Goal: Task Accomplishment & Management: Manage account settings

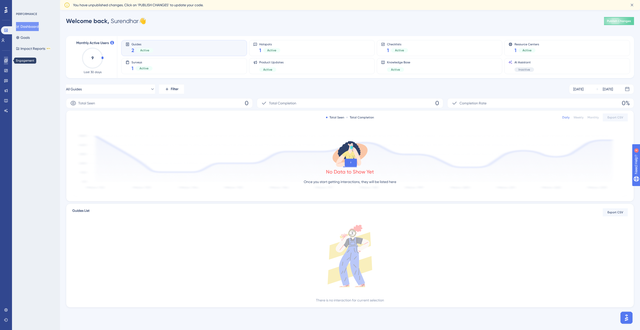
click at [4, 62] on icon at bounding box center [6, 61] width 4 height 4
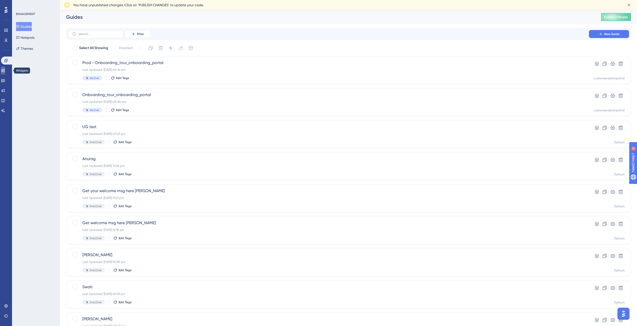
click at [5, 70] on icon at bounding box center [3, 71] width 4 height 4
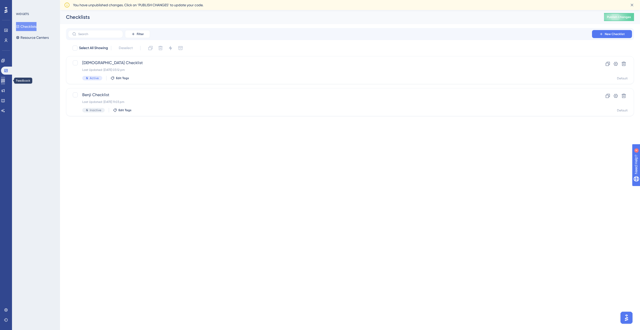
click at [5, 81] on icon at bounding box center [3, 80] width 4 height 3
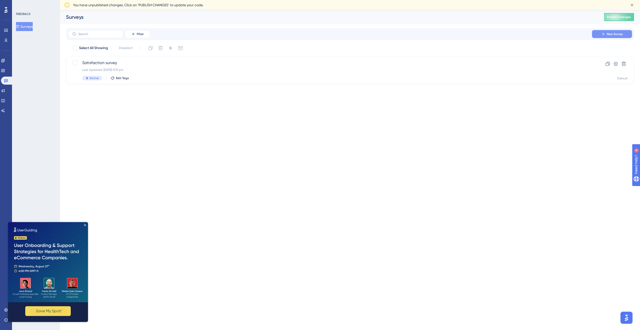
click at [610, 36] on span "New Survey" at bounding box center [615, 34] width 16 height 4
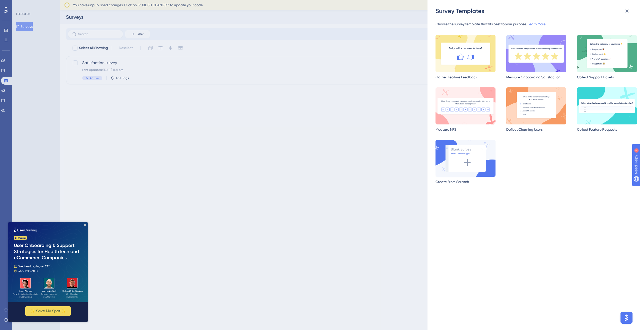
click at [465, 160] on img at bounding box center [466, 158] width 60 height 37
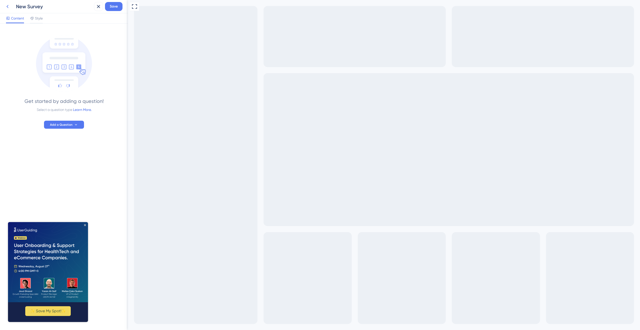
click at [6, 5] on icon at bounding box center [8, 7] width 6 height 6
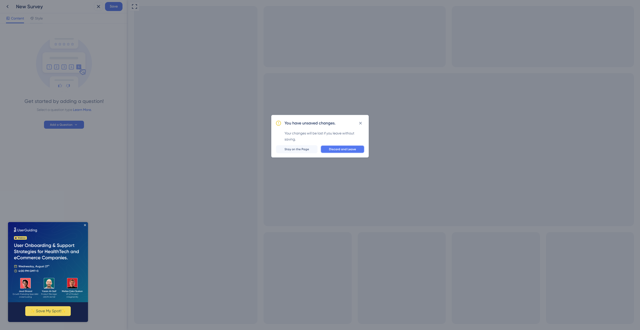
click at [333, 148] on span "Discard and Leave" at bounding box center [342, 149] width 27 height 4
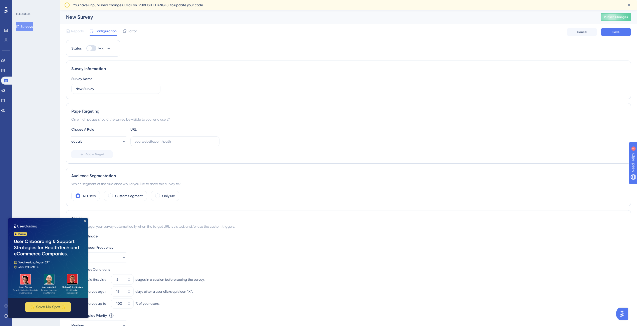
click at [71, 33] on div "Reports" at bounding box center [75, 31] width 18 height 6
click at [572, 32] on button "Cancel" at bounding box center [582, 32] width 30 height 8
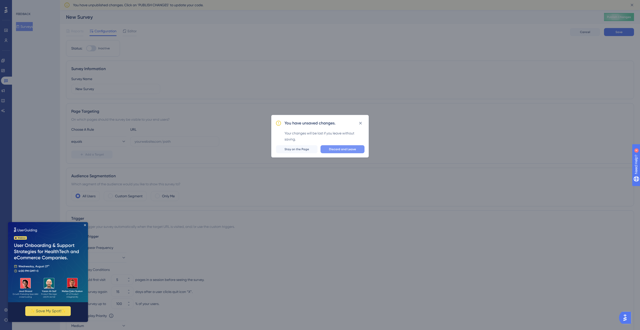
click at [324, 152] on button "Discard and Leave" at bounding box center [343, 149] width 44 height 8
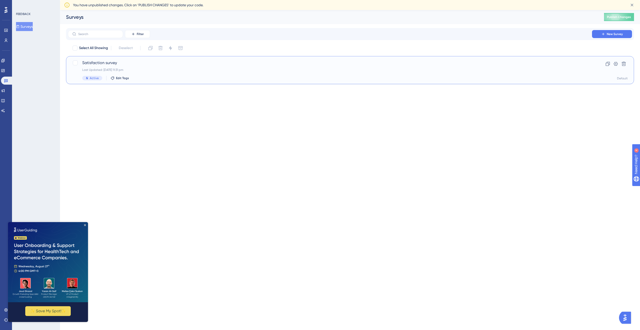
click at [491, 82] on div "Satisfaction survey Last Updated: [DATE] 11:31 pm Active Edit Tags Clone Settin…" at bounding box center [350, 70] width 568 height 28
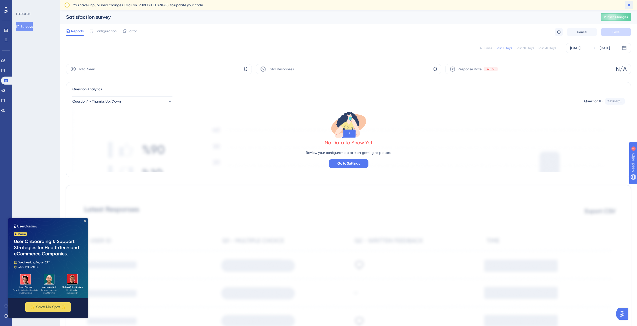
click at [625, 5] on button at bounding box center [629, 5] width 8 height 8
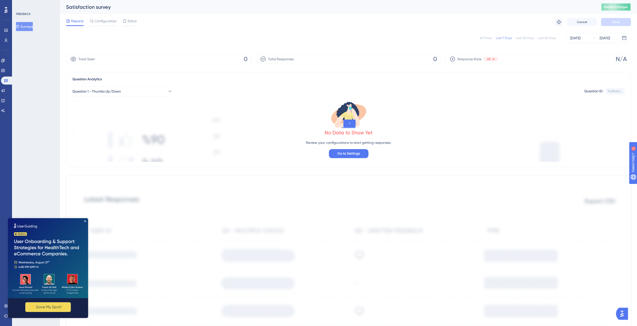
click at [627, 6] on span "Publish Changes" at bounding box center [616, 7] width 24 height 4
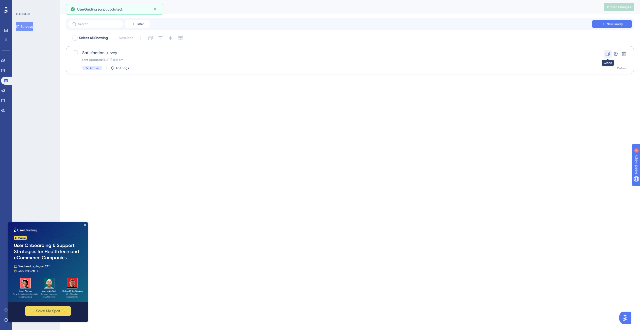
click at [609, 53] on icon at bounding box center [608, 53] width 5 height 5
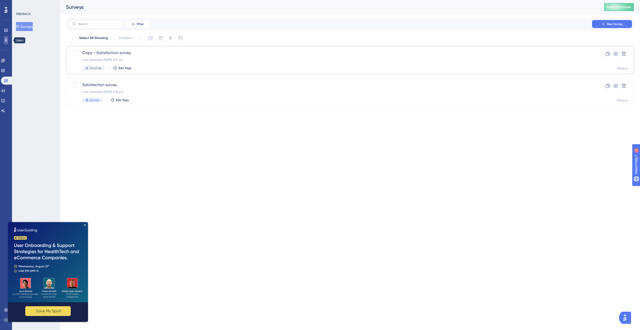
click at [5, 40] on icon at bounding box center [6, 40] width 4 height 4
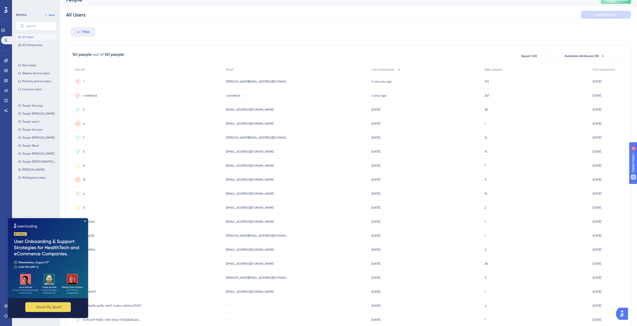
scroll to position [8, 0]
click at [85, 221] on icon "Close Preview" at bounding box center [85, 221] width 2 height 2
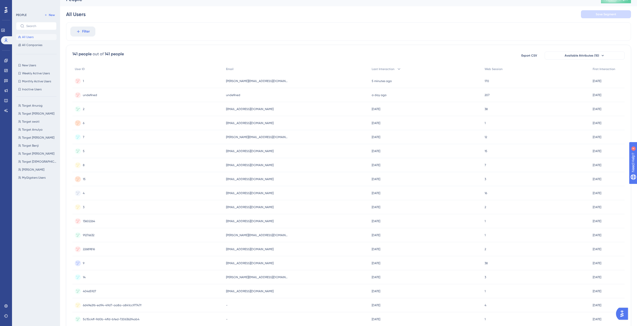
scroll to position [0, 0]
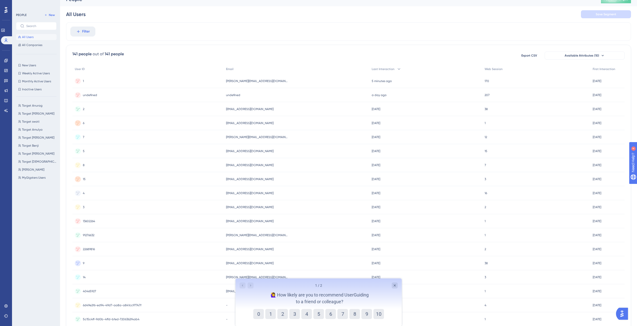
click at [183, 110] on div "2 2" at bounding box center [147, 109] width 151 height 14
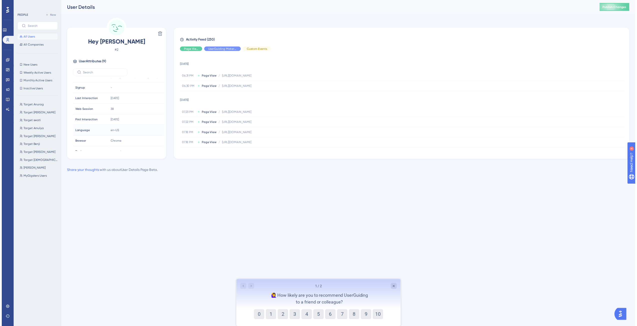
scroll to position [23, 0]
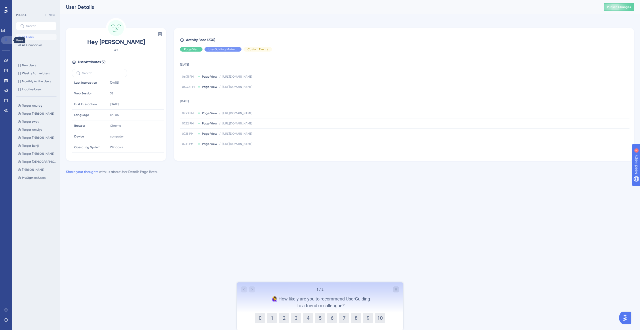
click at [5, 41] on icon at bounding box center [6, 40] width 4 height 4
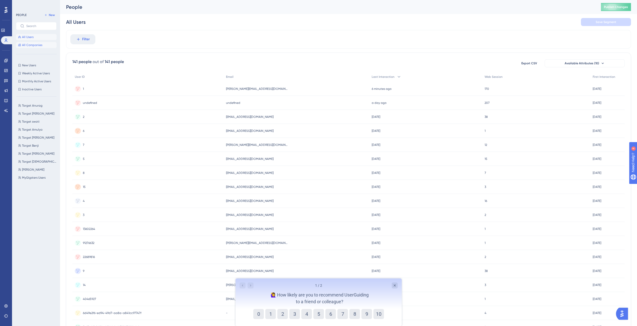
click at [34, 46] on span "All Companies" at bounding box center [32, 45] width 20 height 4
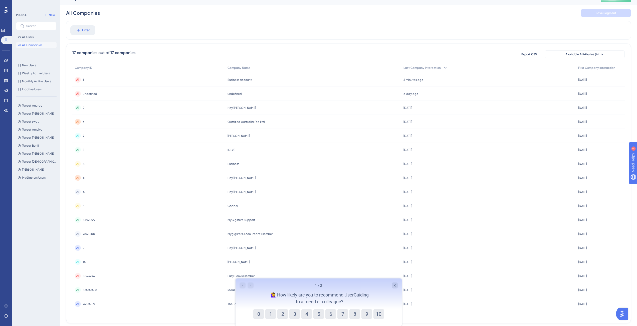
scroll to position [24, 0]
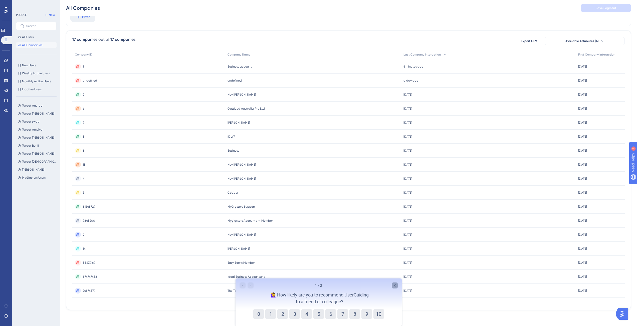
click at [395, 286] on icon "Close survey" at bounding box center [394, 285] width 4 height 4
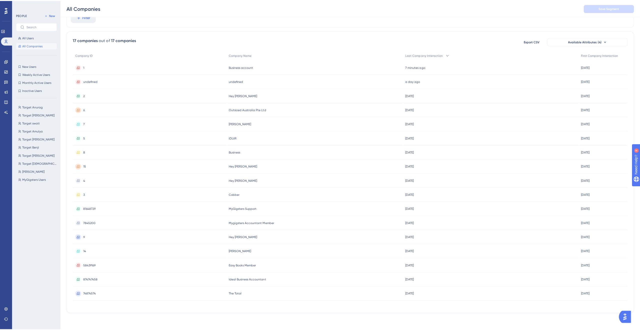
scroll to position [0, 0]
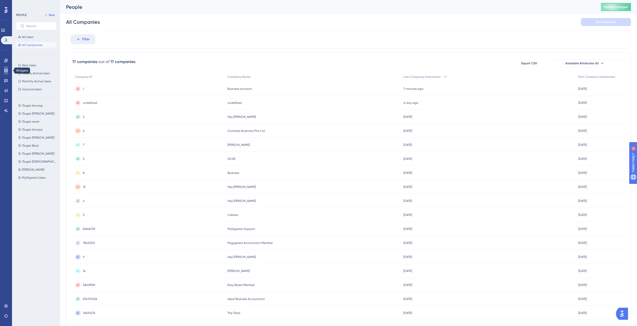
click at [8, 69] on link at bounding box center [6, 71] width 4 height 8
